Goal: Entertainment & Leisure: Consume media (video, audio)

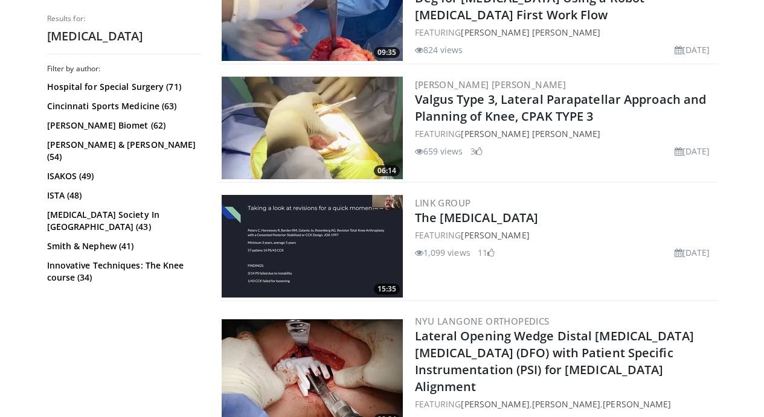
scroll to position [771, 0]
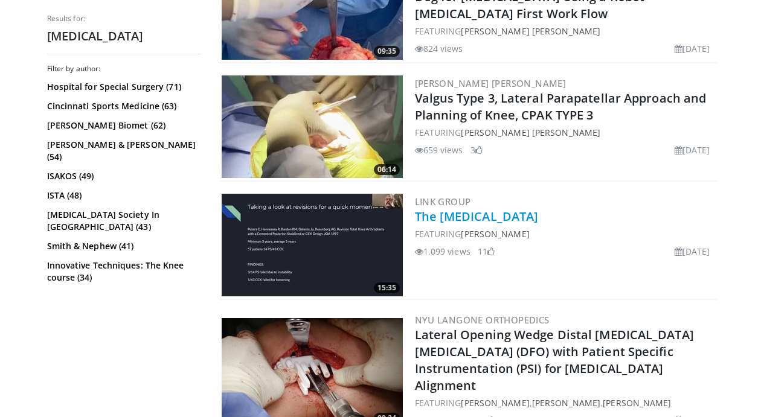
click at [458, 217] on link "The [MEDICAL_DATA]" at bounding box center [477, 216] width 124 height 16
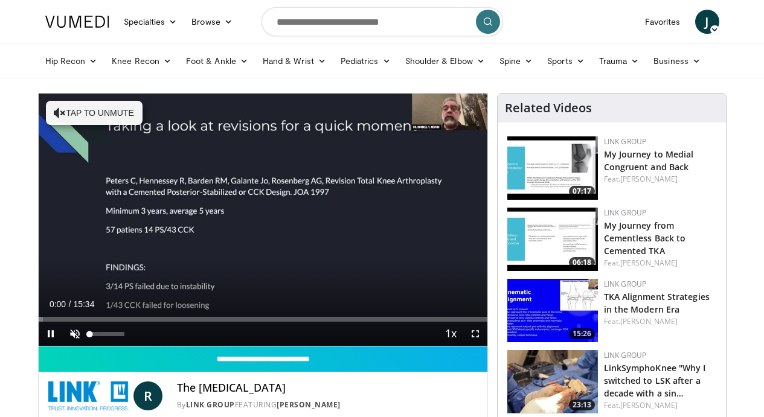
click at [74, 333] on span "Video Player" at bounding box center [75, 334] width 24 height 24
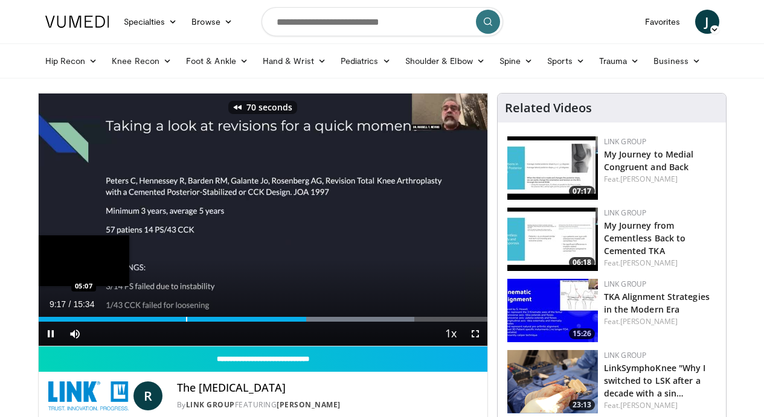
click at [187, 318] on div "Progress Bar" at bounding box center [186, 319] width 1 height 5
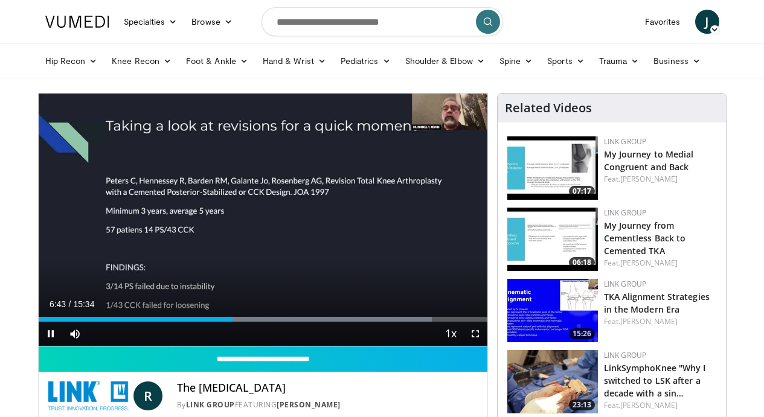
click at [193, 322] on div "Current Time 6:43 / Duration 15:34 Pause Skip Backward Skip Forward Mute 0% Loa…" at bounding box center [263, 334] width 449 height 24
click at [140, 322] on div "Current Time 6:45 / Duration 15:34 Pause Skip Backward Skip Forward Mute 0% Loa…" at bounding box center [263, 334] width 449 height 24
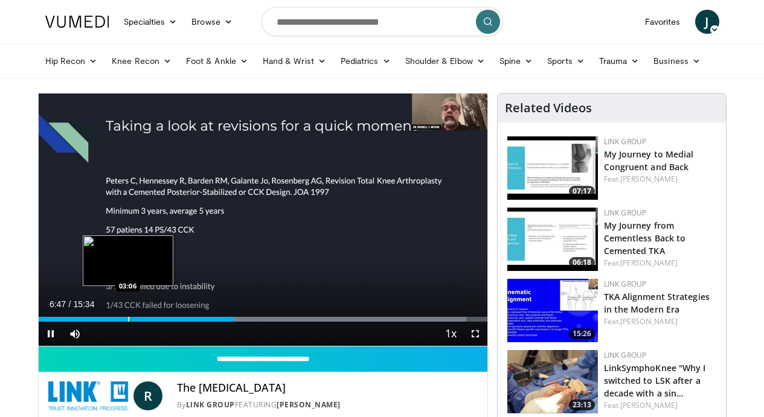
click at [128, 319] on div "Progress Bar" at bounding box center [128, 319] width 1 height 5
